Goal: Navigation & Orientation: Find specific page/section

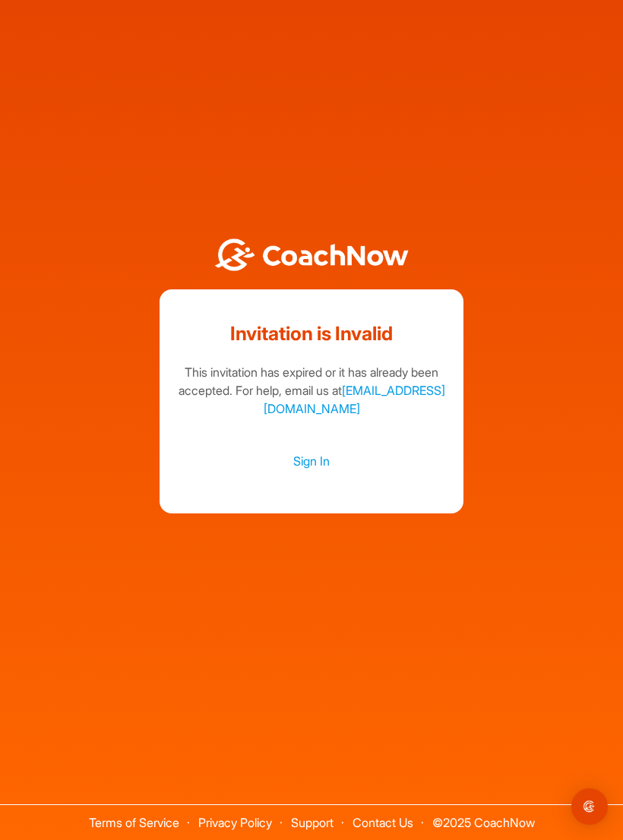
click at [315, 471] on link "Sign In" at bounding box center [311, 461] width 273 height 20
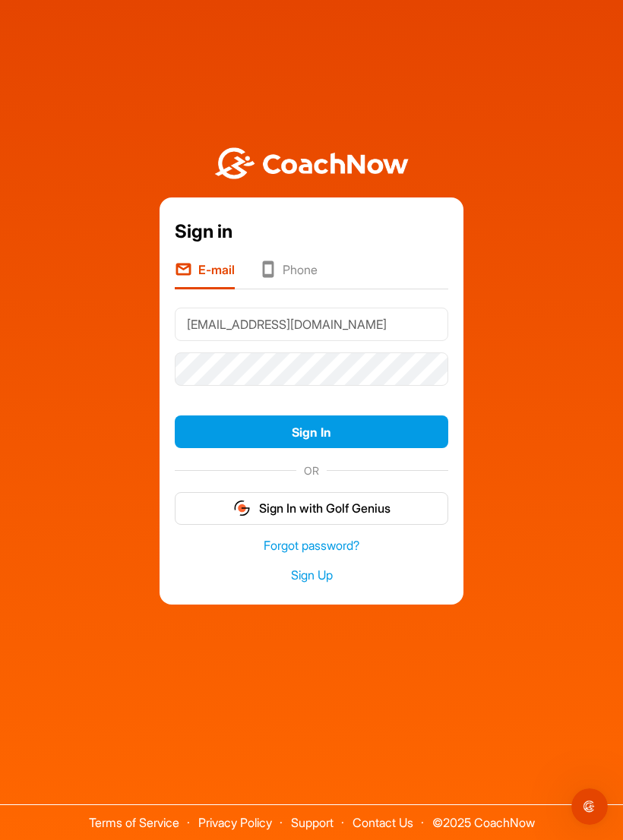
type input "scotgreenwell73@aol.com"
click at [342, 442] on button "Sign In" at bounding box center [311, 431] width 273 height 33
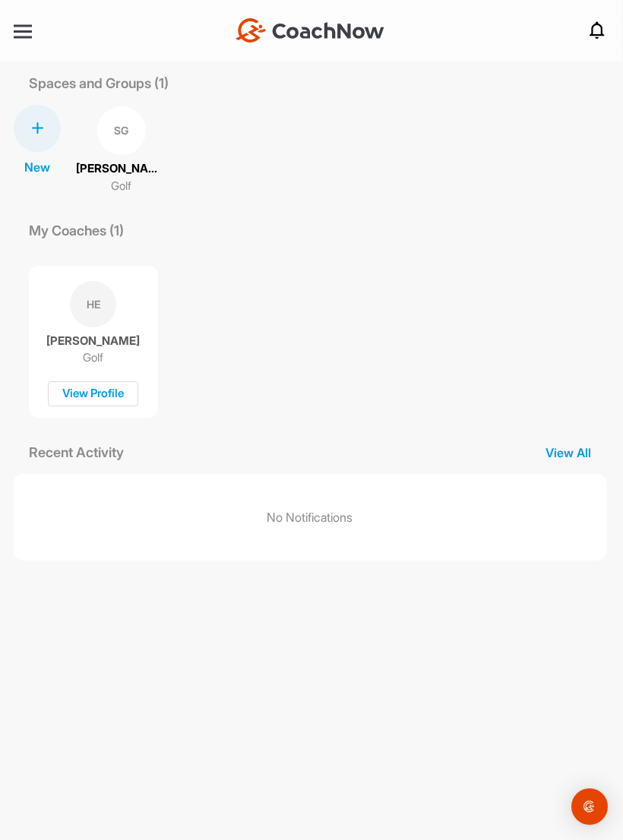
click at [10, 29] on nav "+ Create New Space New Group New Tag New List New Template Notifications Invita…" at bounding box center [309, 30] width 623 height 61
click at [24, 30] on div at bounding box center [23, 31] width 18 height 2
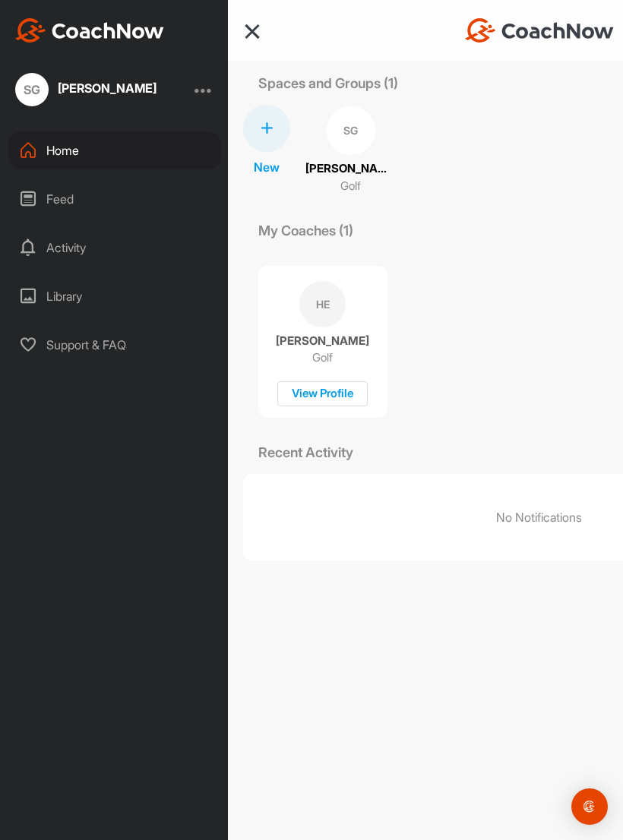
click at [56, 262] on div "Activity" at bounding box center [114, 248] width 213 height 38
